Goal: Find specific page/section: Find specific page/section

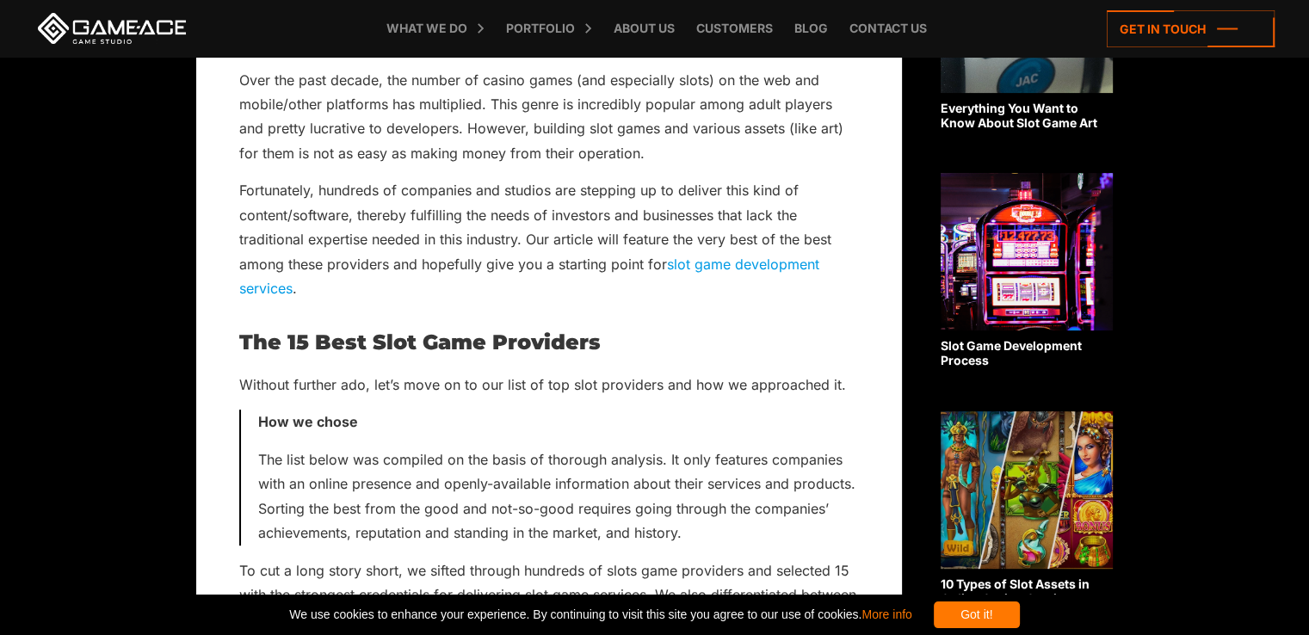
scroll to position [443, 0]
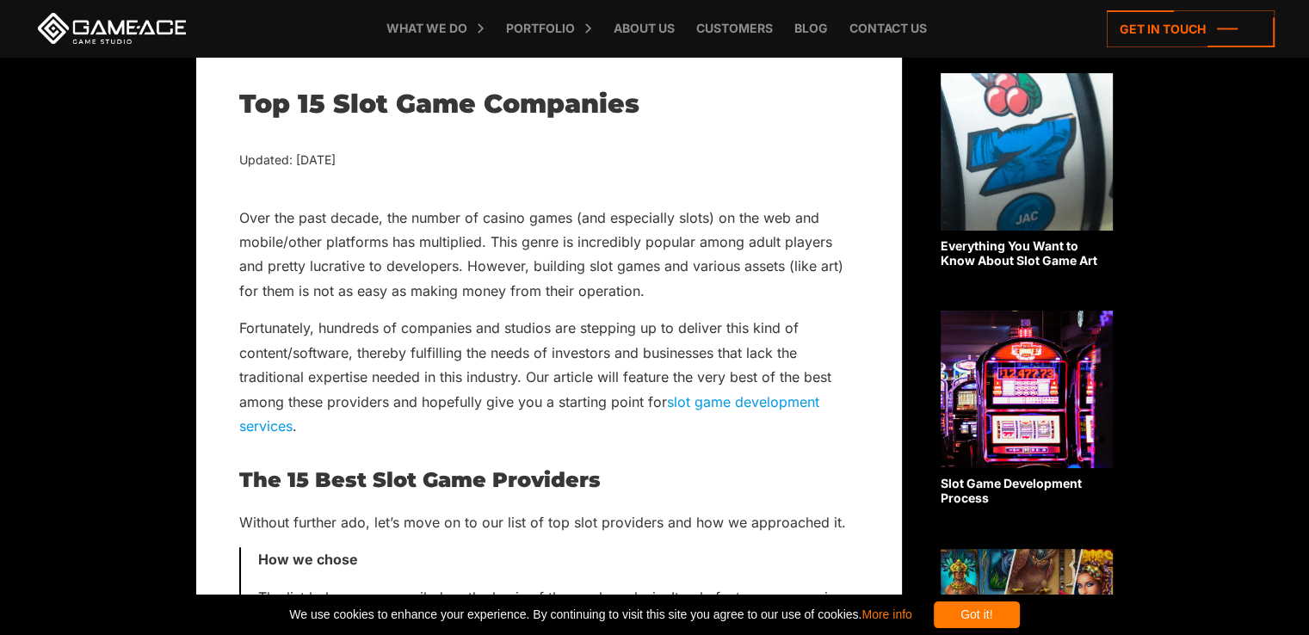
click at [268, 422] on link "slot game development services" at bounding box center [529, 413] width 580 height 41
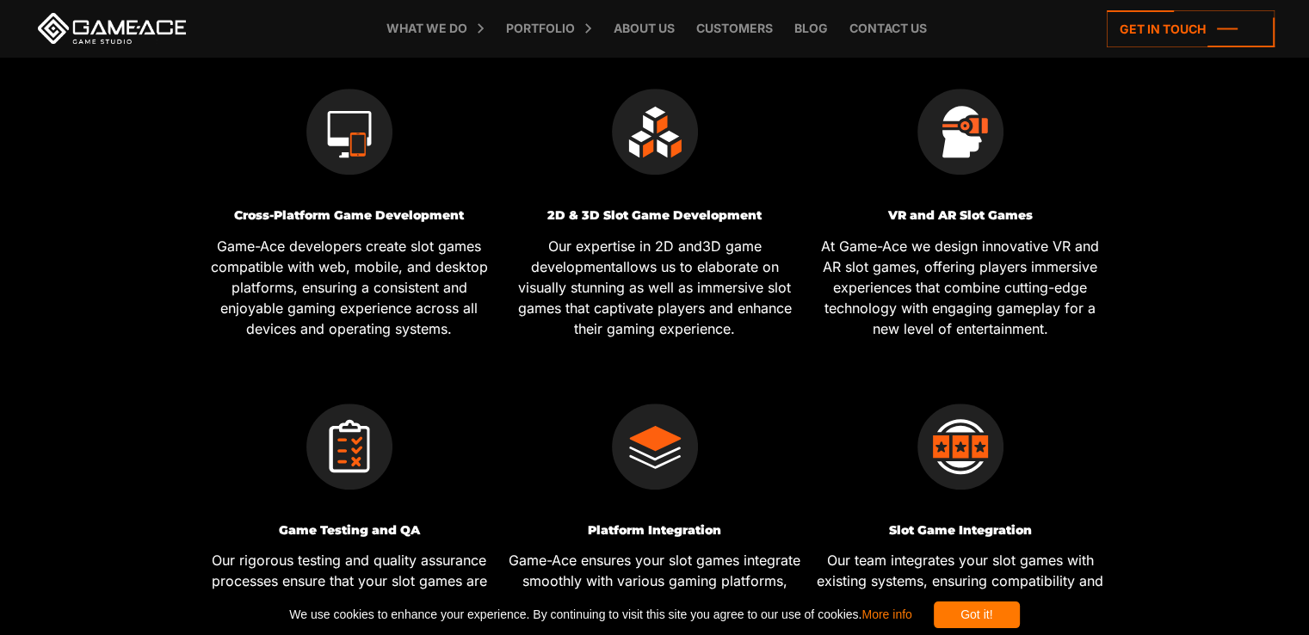
scroll to position [1101, 0]
